Goal: Find specific page/section: Find specific page/section

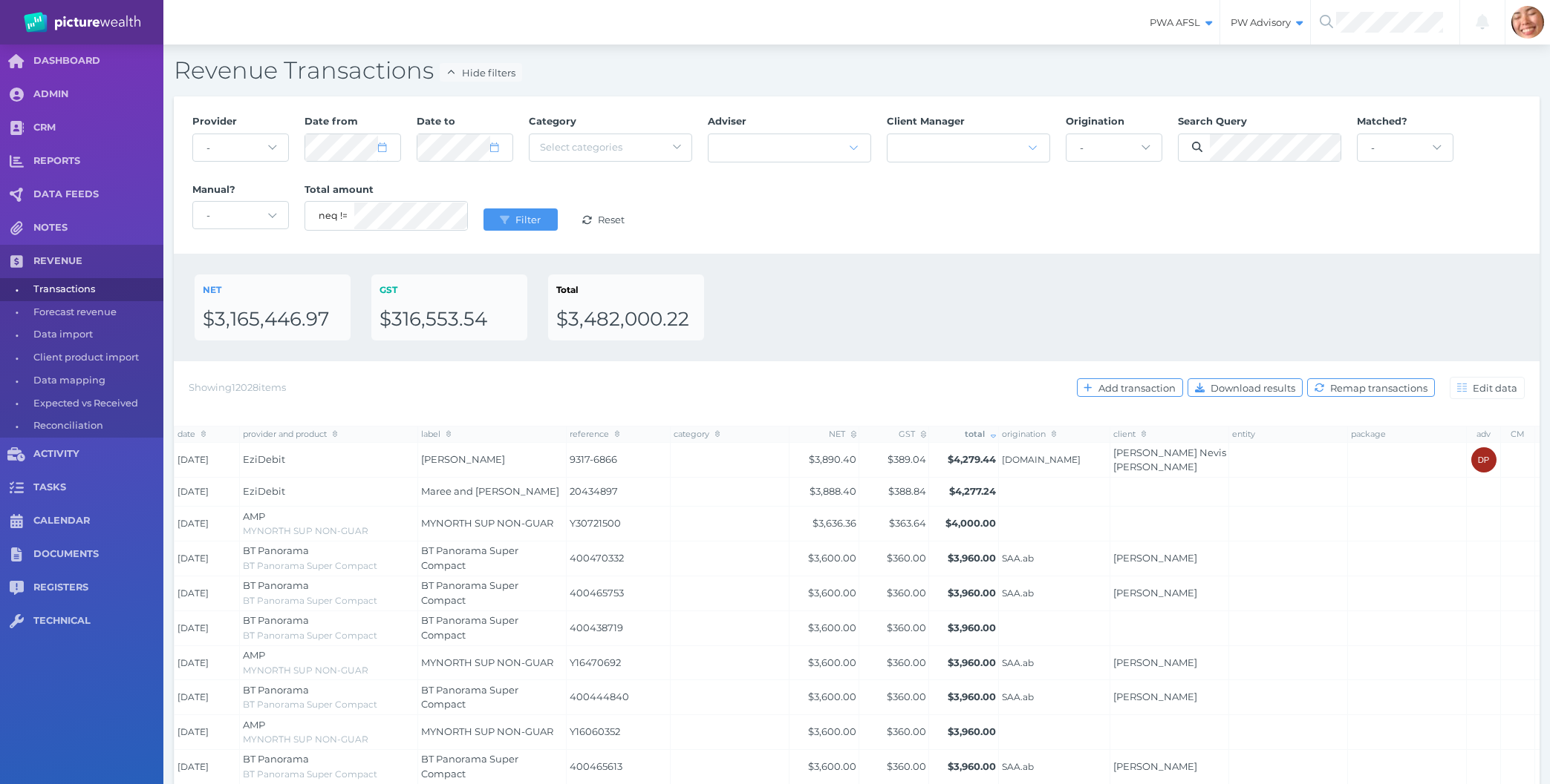
select select "25"
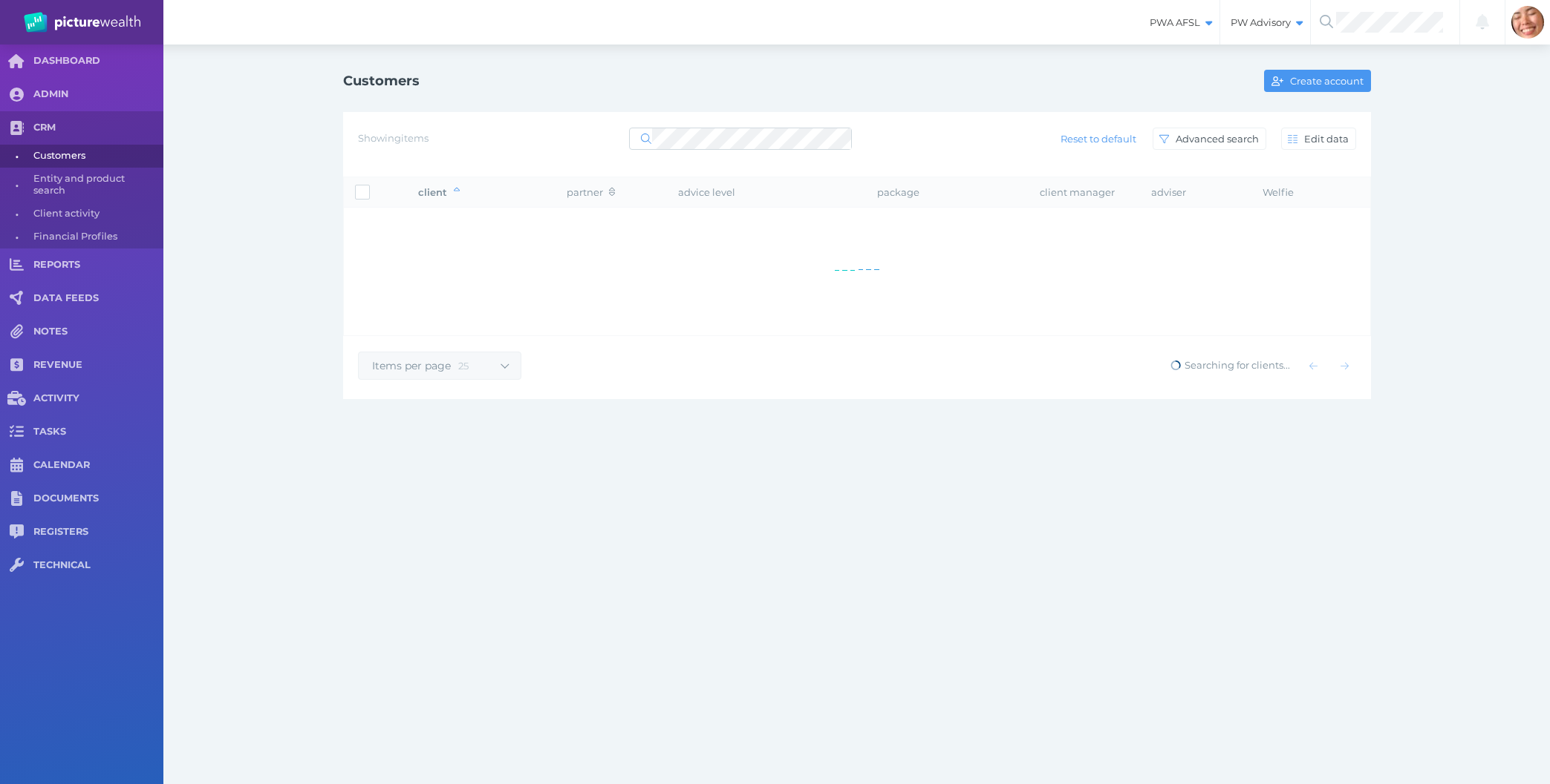
select select "25"
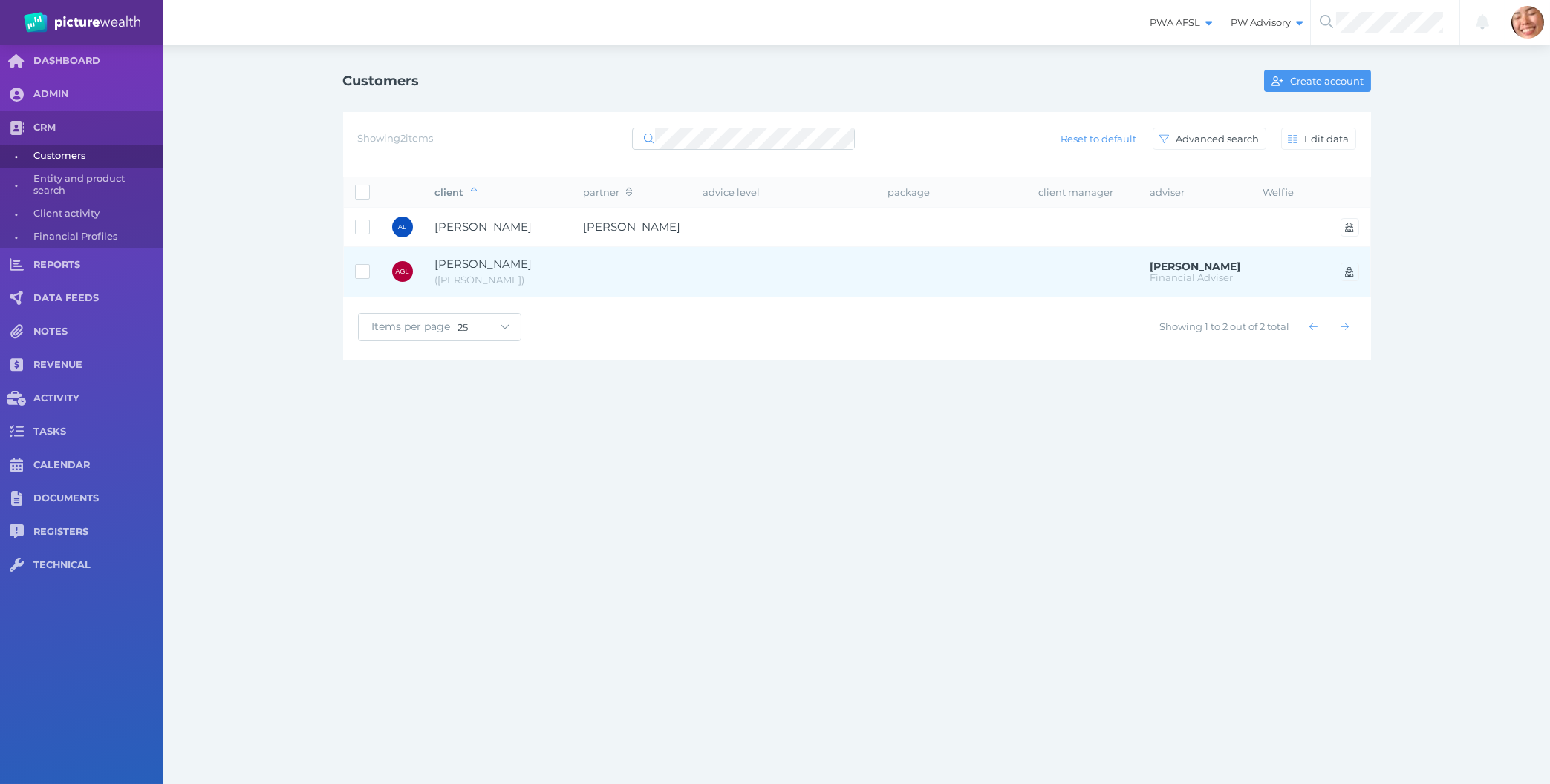
click at [564, 291] on td "Adrian George Lees ( Adrian )" at bounding box center [497, 272] width 148 height 50
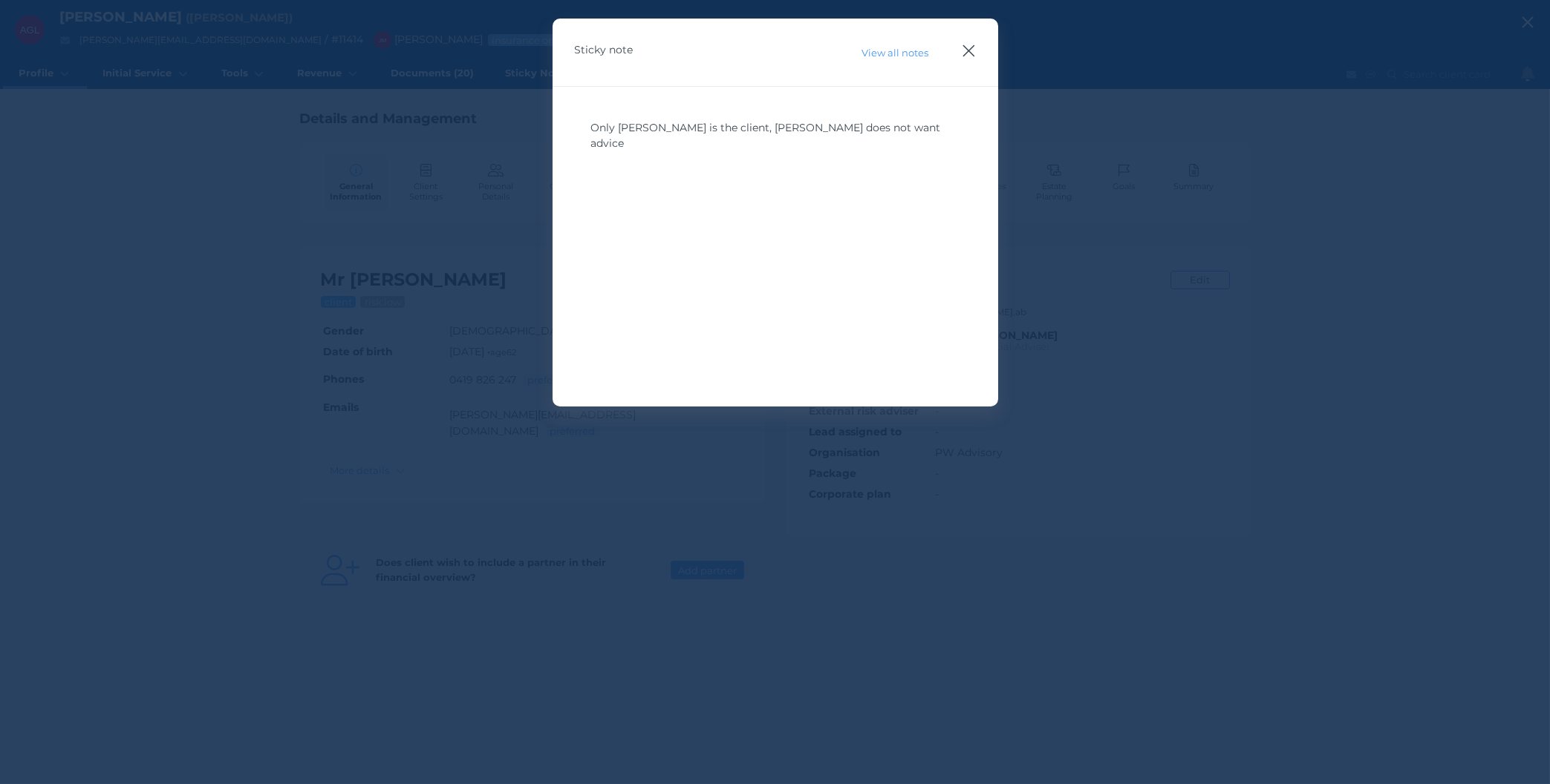
click at [969, 52] on icon "button" at bounding box center [969, 51] width 14 height 19
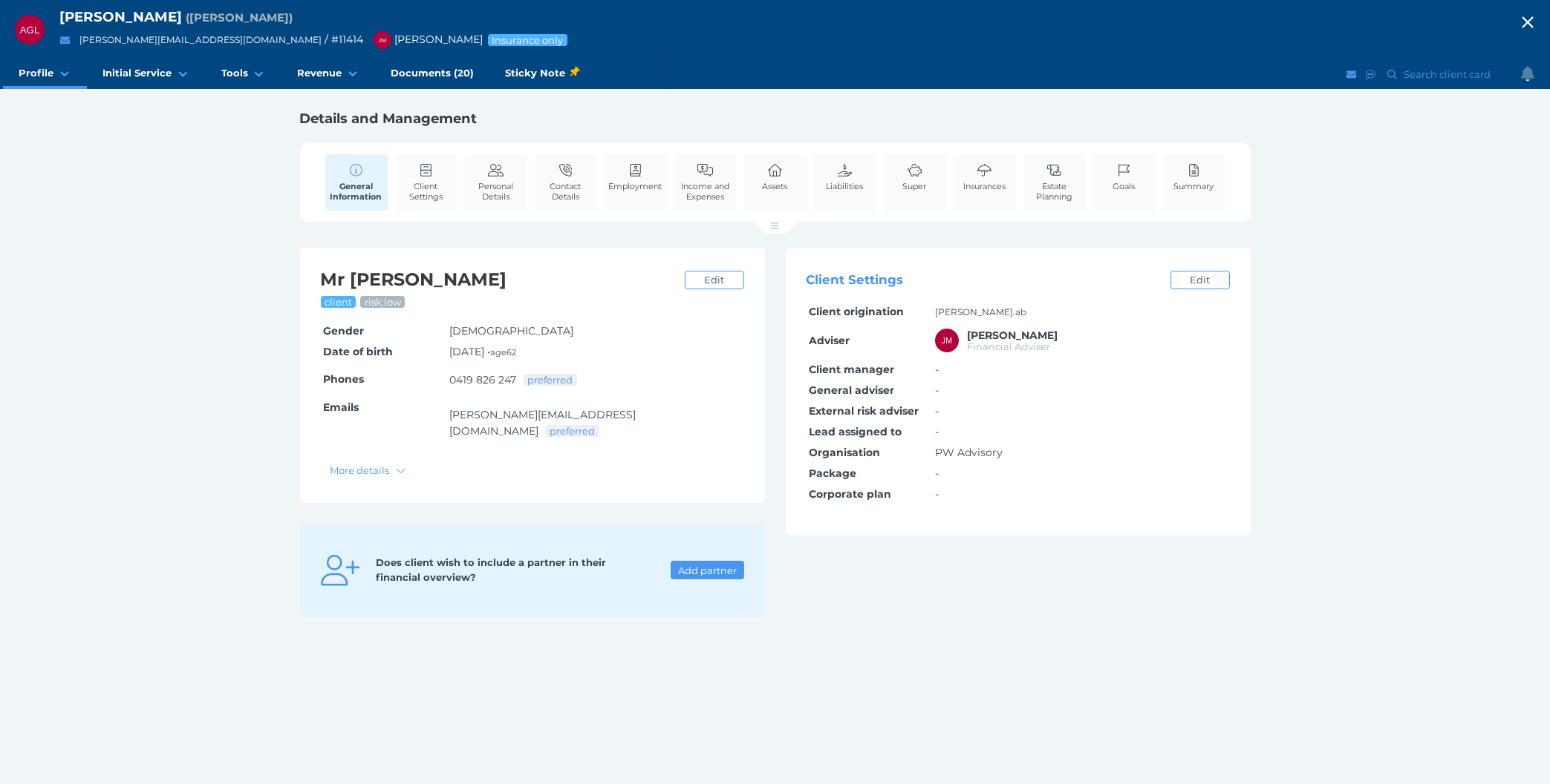
click at [1386, 555] on div "AGL Adrian George Lees ( Adrian ) adrian@aglcranes.com.au / # 11414 JM Jonathon…" at bounding box center [775, 392] width 1550 height 784
